Goal: Task Accomplishment & Management: Use online tool/utility

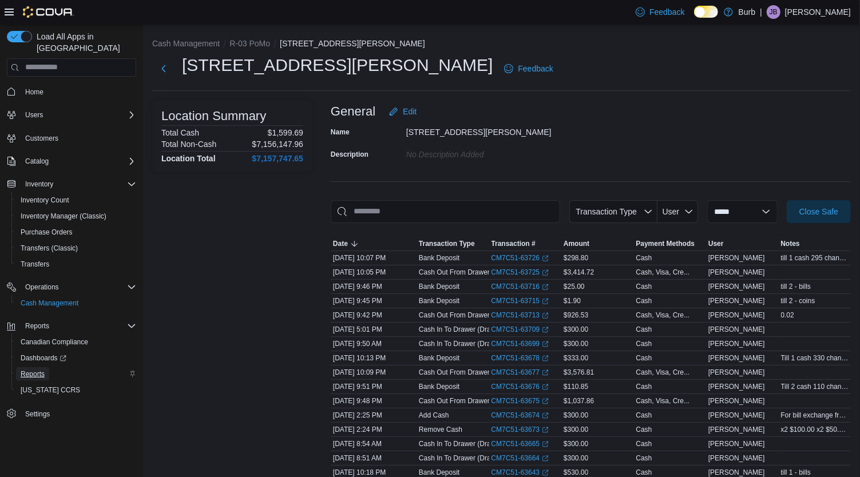
click at [38, 370] on span "Reports" at bounding box center [33, 374] width 24 height 9
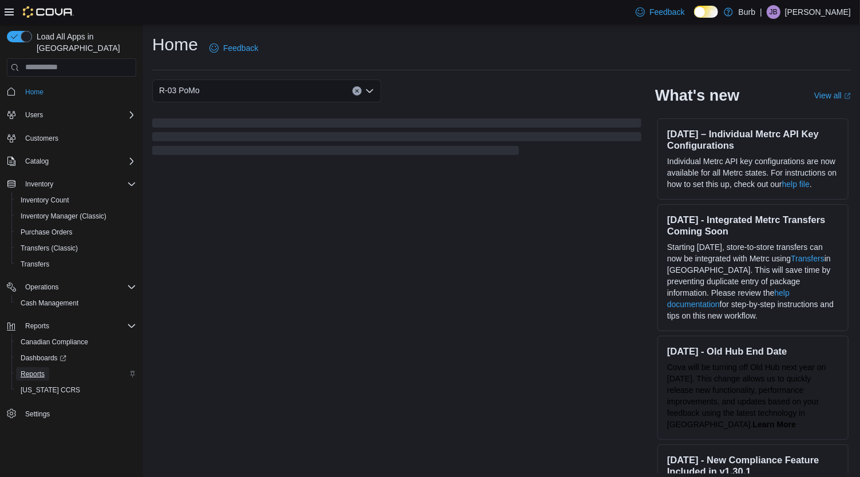
click at [26, 367] on span "Reports" at bounding box center [33, 374] width 24 height 14
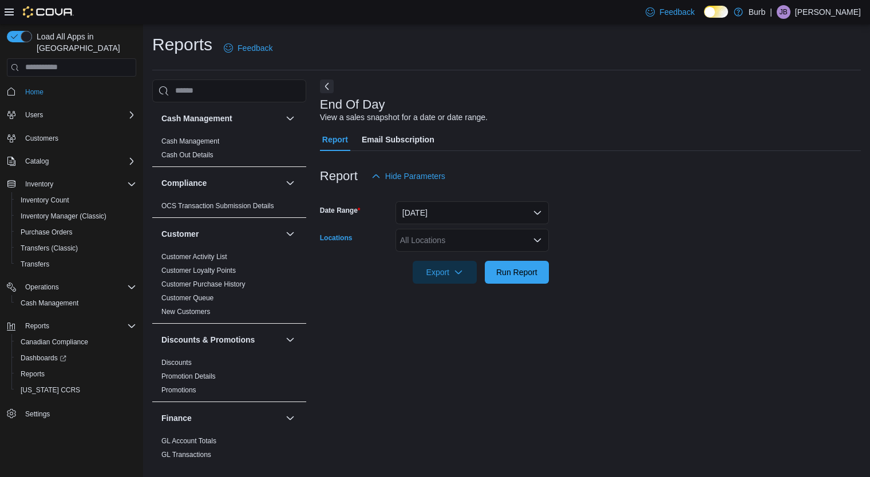
click at [543, 240] on div "All Locations" at bounding box center [472, 240] width 153 height 23
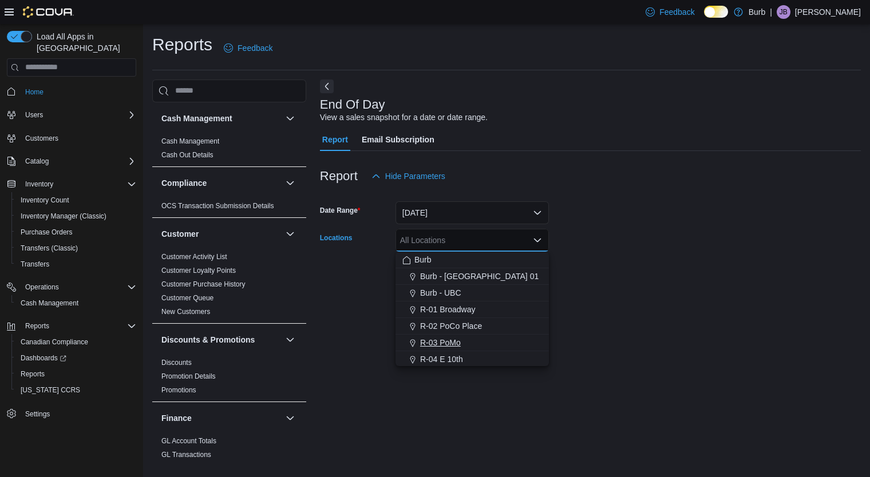
click at [478, 342] on div "R-03 PoMo" at bounding box center [472, 342] width 140 height 11
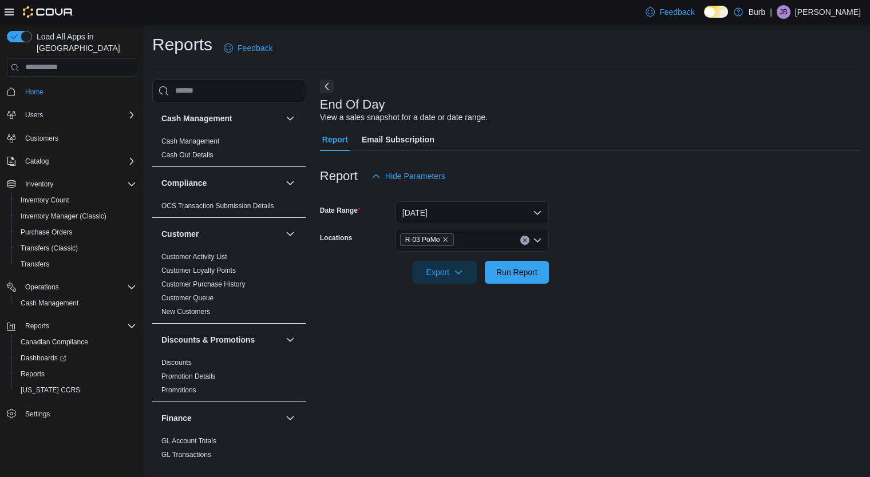
click at [782, 271] on form "Date Range Today Locations R-03 PoMo Export Run Report" at bounding box center [590, 236] width 541 height 96
click at [527, 267] on span "Run Report" at bounding box center [516, 271] width 41 height 11
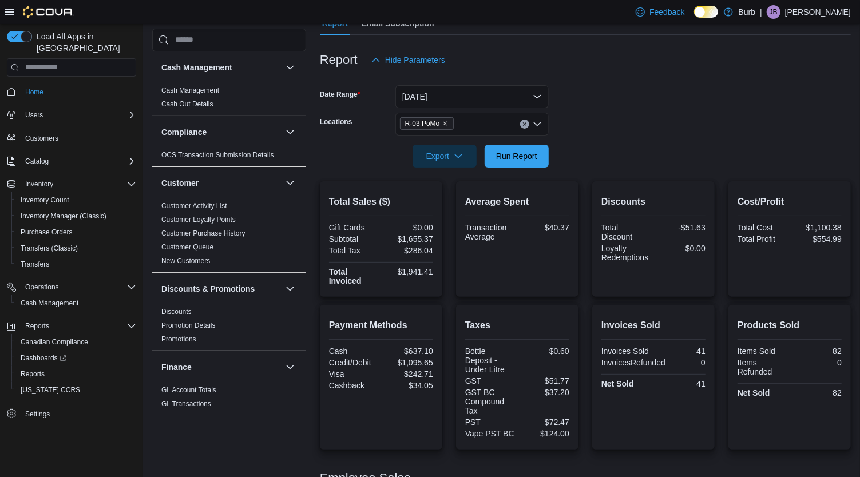
scroll to position [117, 0]
click at [514, 156] on span "Run Report" at bounding box center [516, 154] width 41 height 11
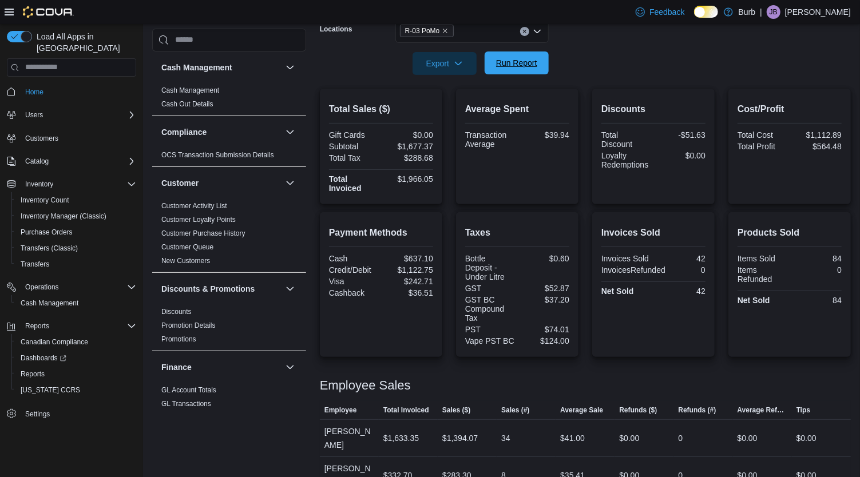
scroll to position [211, 0]
